Goal: Task Accomplishment & Management: Manage account settings

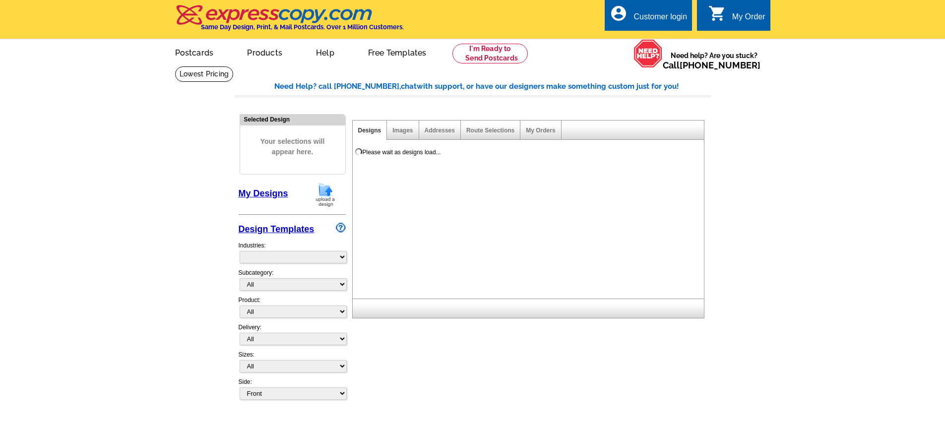
select select "785"
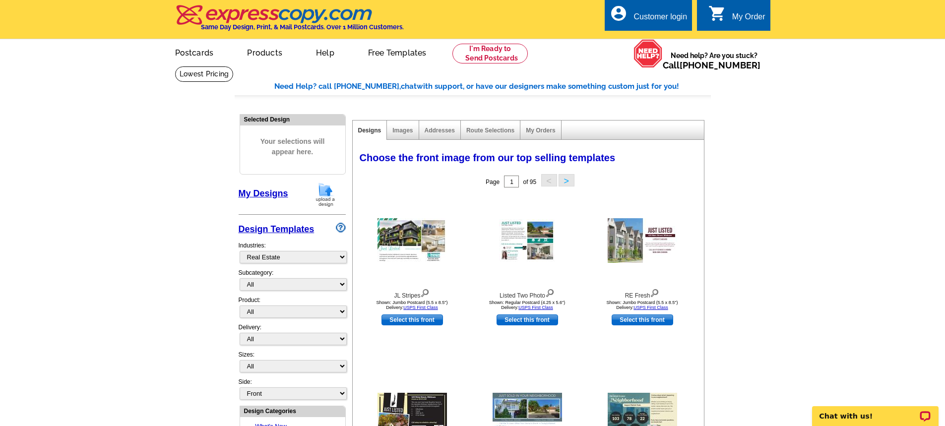
click at [667, 17] on div "Customer login" at bounding box center [661, 19] width 54 height 14
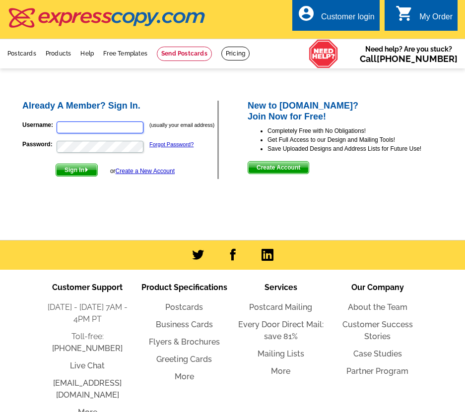
click at [70, 123] on input "Username:" at bounding box center [100, 128] width 87 height 12
click at [138, 127] on input "[EMAIL_ADDRESS][DOMAIN_NAME]" at bounding box center [100, 128] width 87 height 12
paste input "[EMAIL_ADDRESS][DOMAIN_NAME], VgIjh00*QeR0t8%Y!#gs"
drag, startPoint x: 78, startPoint y: 128, endPoint x: 257, endPoint y: 145, distance: 179.4
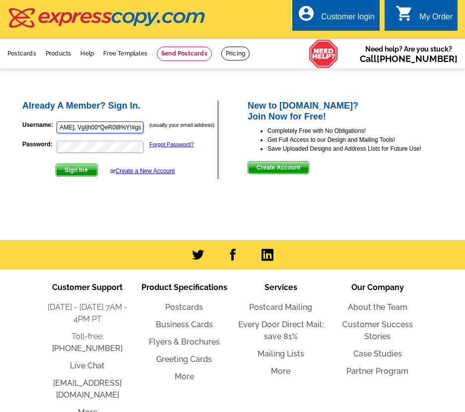
click at [257, 101] on div "Already A Member? Sign In. Username: [PERSON_NAME][EMAIL_ADDRESS]@[DOMAIN_NAME]…" at bounding box center [238, 101] width 433 height 0
click at [121, 128] on input "[EMAIL_ADDRESS]@[DOMAIN_NAME]," at bounding box center [100, 128] width 87 height 12
type input "[EMAIL_ADDRESS]@[DOMAIN_NAME]"
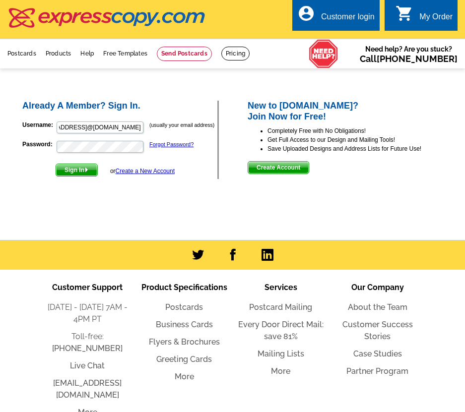
scroll to position [0, 0]
click at [86, 172] on img "submit" at bounding box center [86, 170] width 4 height 4
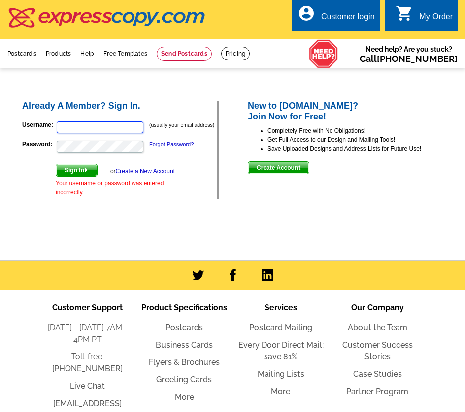
click at [113, 129] on input "Username:" at bounding box center [100, 128] width 87 height 12
paste input "mailto:[PERSON_NAME][EMAIL_ADDRESS][DOMAIN_NAME],%20VgIjh00*QeR0t8%25Y!#gs"
click at [77, 128] on input "mailto:[PERSON_NAME][EMAIL_ADDRESS][DOMAIN_NAME],%20VgIjh00*QeR0t8%25Y!#gs" at bounding box center [100, 128] width 87 height 12
click at [70, 130] on input "mailto:[PERSON_NAME][EMAIL_ADDRESS][DOMAIN_NAME],%20VgIjh00*QeR0t8%25Y!#gs" at bounding box center [100, 128] width 87 height 12
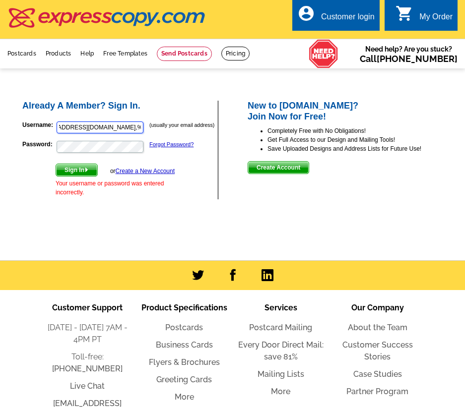
click at [71, 128] on input "mailto:[PERSON_NAME][EMAIL_ADDRESS][DOMAIN_NAME],%20VgIjh00*QeR0t8%25Y!#gs" at bounding box center [100, 128] width 87 height 12
drag, startPoint x: 71, startPoint y: 127, endPoint x: 186, endPoint y: 133, distance: 114.3
click at [186, 133] on p "Username: mailto:[PERSON_NAME][EMAIL_ADDRESS][DOMAIN_NAME],%20VgIjh00*QeR0t8%25…" at bounding box center [119, 128] width 195 height 14
type input "mailto:[PERSON_NAME][EMAIL_ADDRESS][DOMAIN_NAME]"
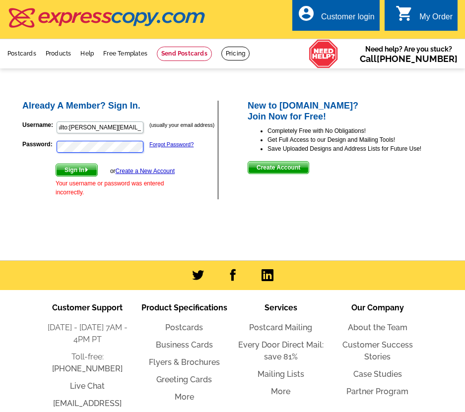
scroll to position [0, 0]
click at [79, 171] on span "Sign In" at bounding box center [76, 170] width 41 height 12
click at [161, 218] on div "Already A Member? Sign In. Username: (usually your email address) Password: For…" at bounding box center [238, 150] width 475 height 140
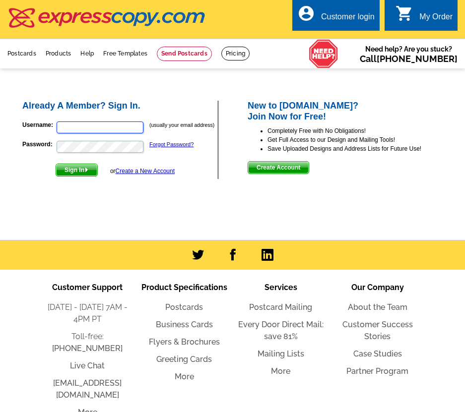
click at [70, 128] on input "Username:" at bounding box center [100, 128] width 87 height 12
paste input "VgIjh00*QeR0t8%25Y!#gs"
drag, startPoint x: 58, startPoint y: 126, endPoint x: 147, endPoint y: 143, distance: 90.9
click at [147, 143] on form "Username: VgIjh00*QeR0t8%25Y!#gs (usually your email address) Password: Forgot …" at bounding box center [119, 146] width 195 height 61
drag, startPoint x: 138, startPoint y: 130, endPoint x: -108, endPoint y: 163, distance: 247.7
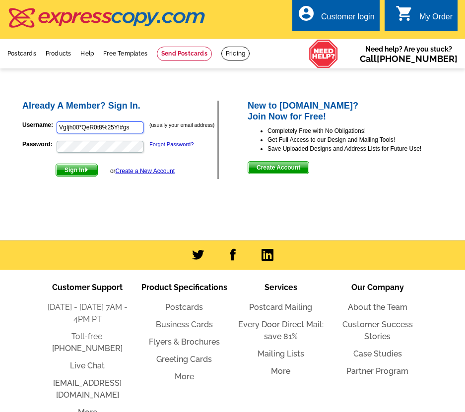
click at [0, 163] on html "Customer Login Create New Account local_phone Same Day Design, Print, & Mail Po…" at bounding box center [232, 250] width 465 height 500
type input "[EMAIL_ADDRESS][DOMAIN_NAME]"
click at [75, 172] on span "Sign In" at bounding box center [76, 170] width 41 height 12
